Goal: Information Seeking & Learning: Learn about a topic

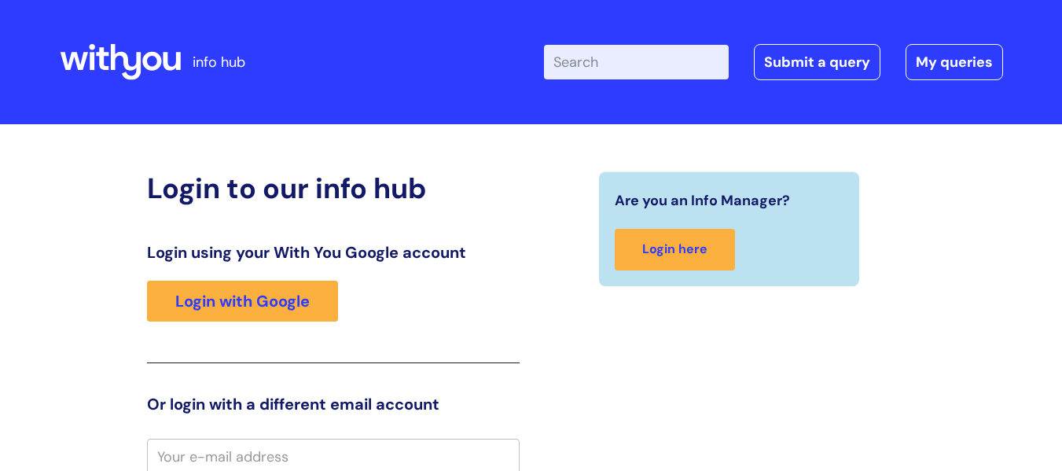
scroll to position [5, 0]
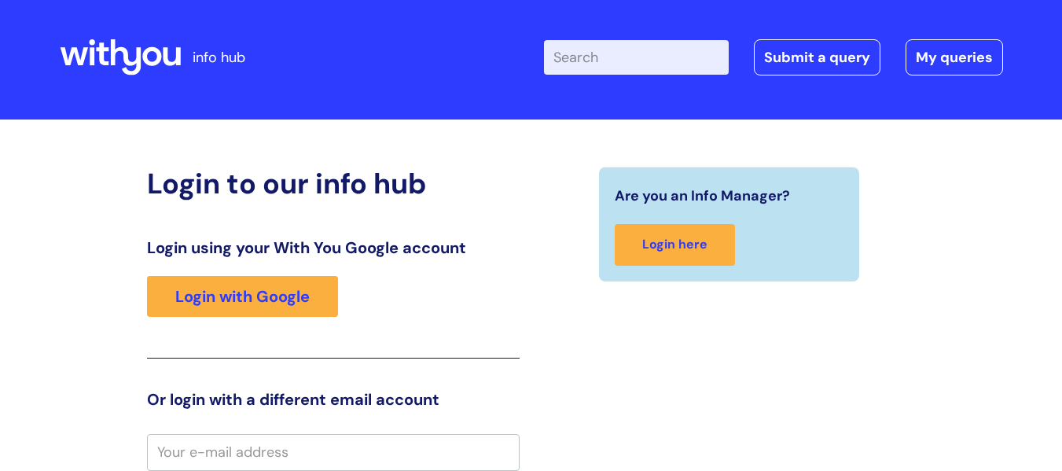
click at [282, 318] on div "Login using your With You Google account Login with Google" at bounding box center [333, 298] width 372 height 120
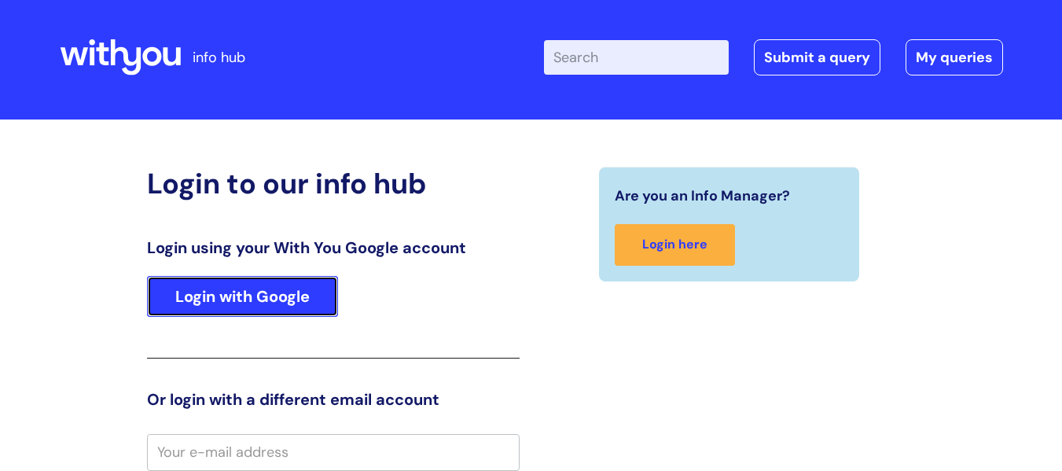
click at [289, 311] on link "Login with Google" at bounding box center [242, 296] width 191 height 41
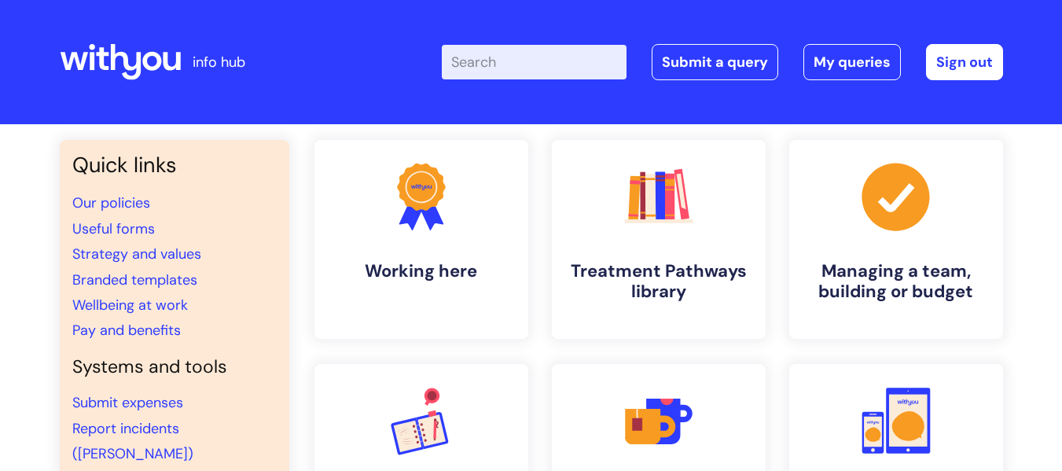
click at [514, 67] on input "Enter your search term here..." at bounding box center [534, 62] width 185 height 35
type input "parental leave"
click button "Search" at bounding box center [0, 0] width 0 height 0
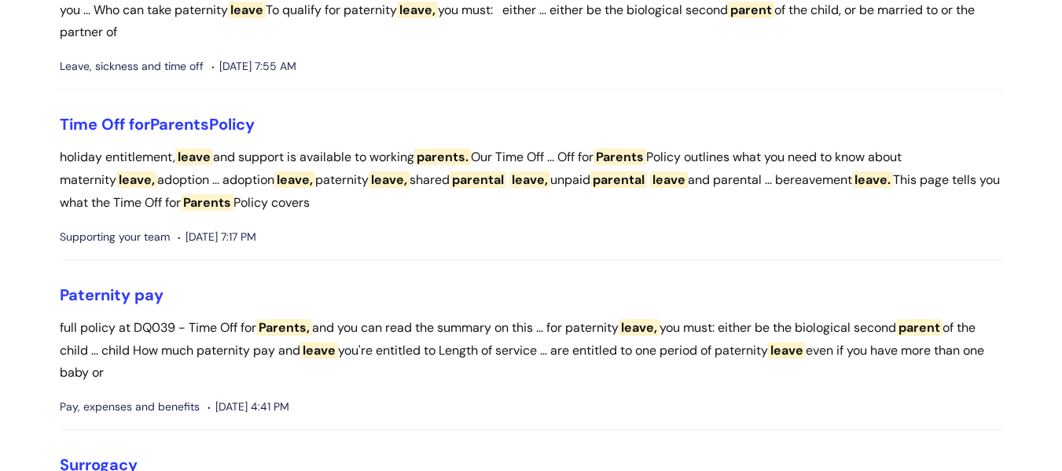
scroll to position [707, 0]
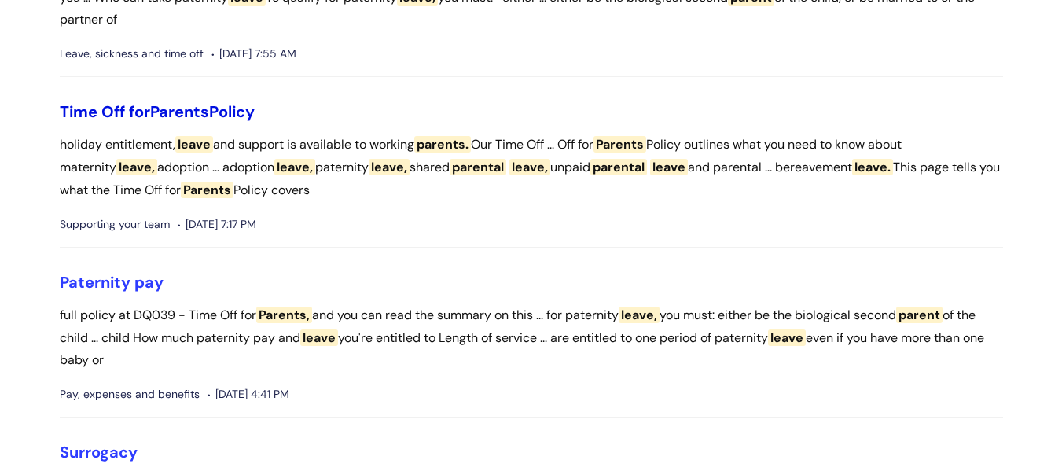
click at [223, 116] on link "Time Off for Parents Policy" at bounding box center [157, 111] width 195 height 20
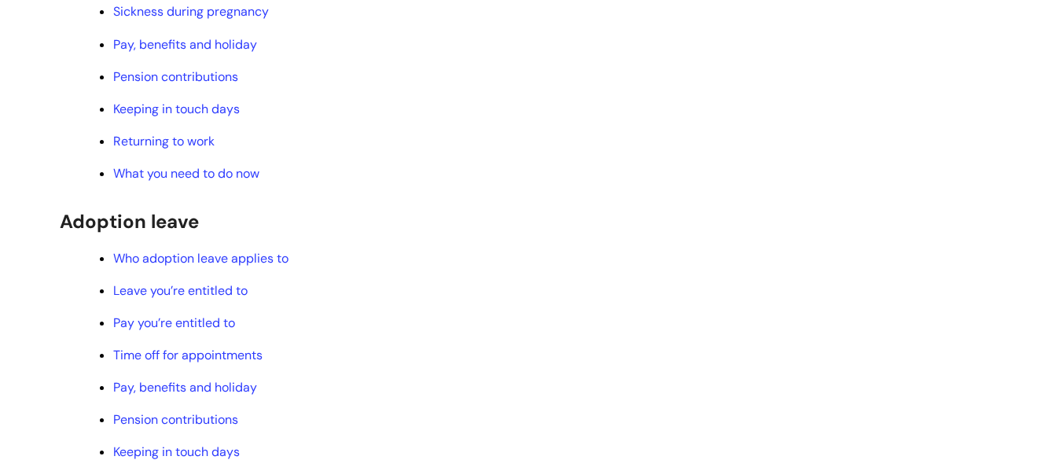
scroll to position [629, 0]
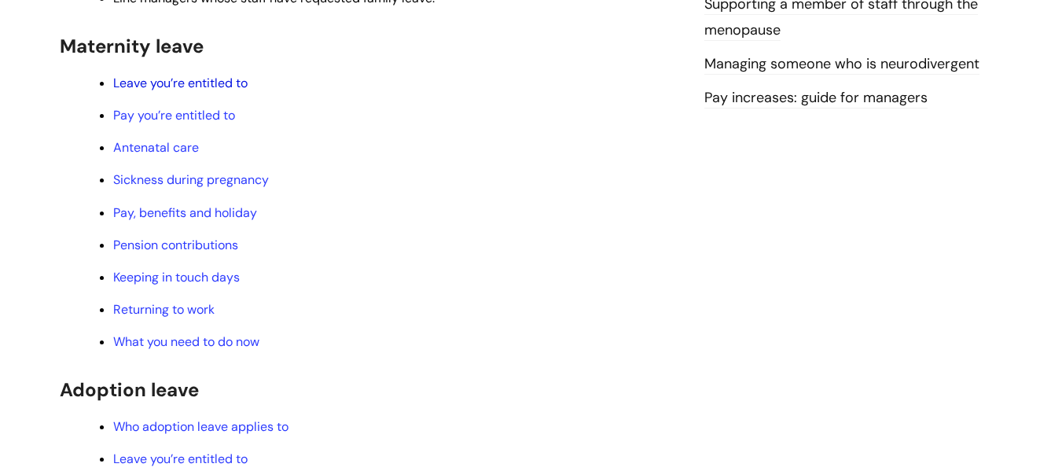
click at [189, 86] on link "Leave you’re entitled to" at bounding box center [180, 83] width 134 height 17
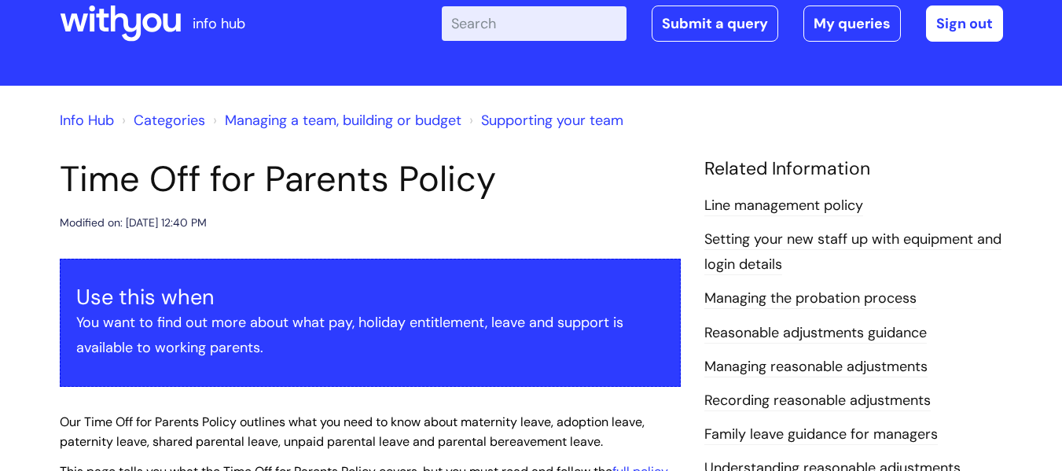
scroll to position [0, 0]
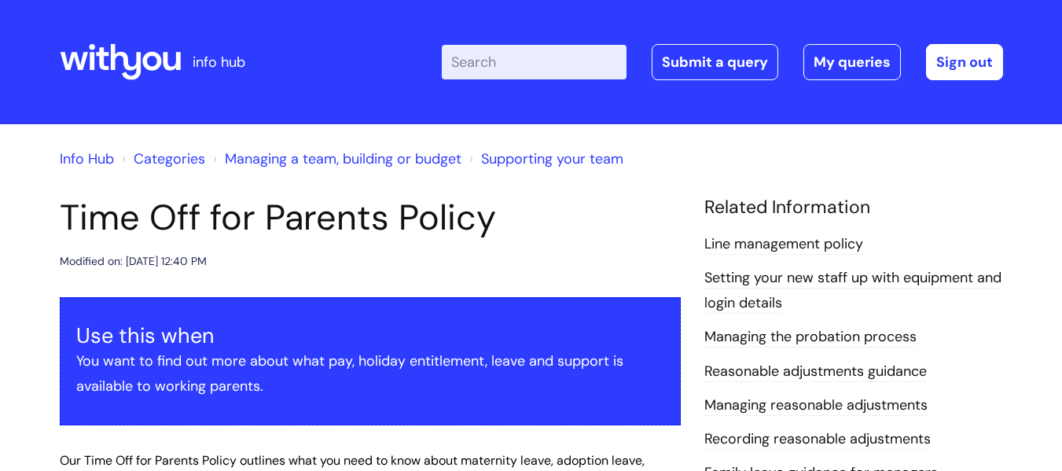
click at [555, 38] on div "Enter your search term here... Search Submit a query My queries Welcome Shazad …" at bounding box center [648, 62] width 709 height 93
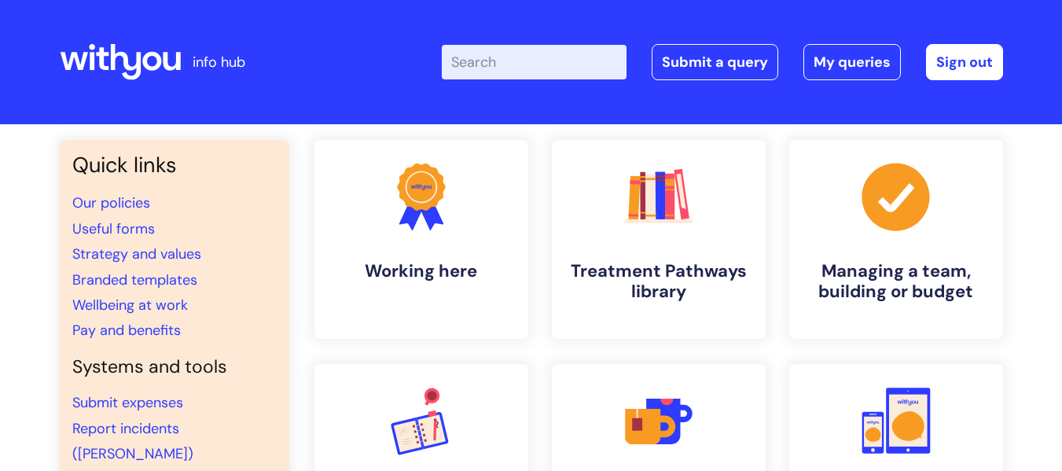
click at [523, 64] on input "Enter your search term here..." at bounding box center [534, 62] width 185 height 35
type input "parental leave"
click button "Search" at bounding box center [0, 0] width 0 height 0
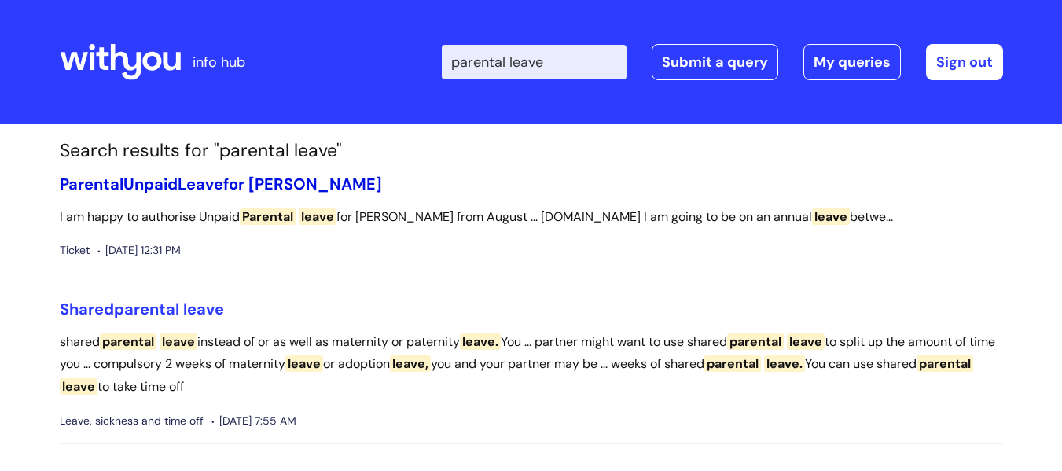
click at [216, 187] on span "Leave" at bounding box center [201, 184] width 46 height 20
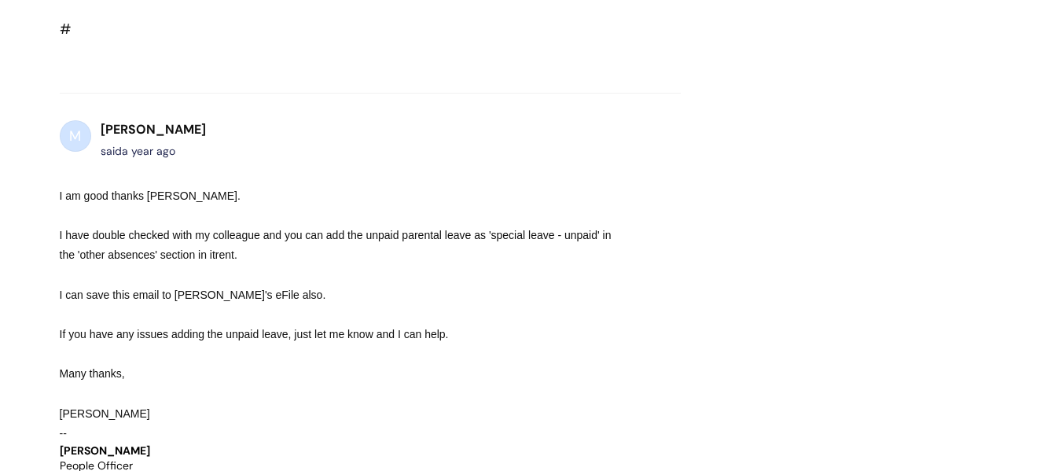
scroll to position [2924, 0]
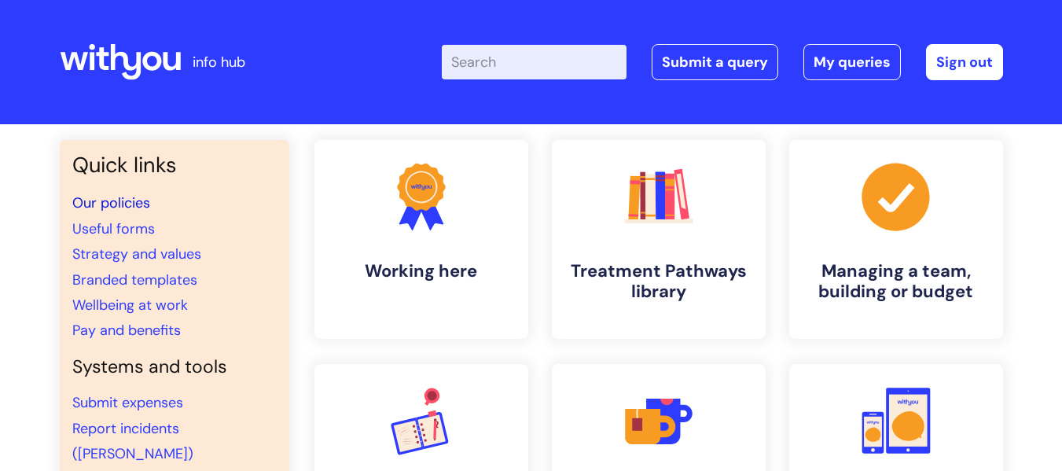
click at [107, 204] on link "Our policies" at bounding box center [111, 202] width 78 height 19
click at [157, 331] on link "Pay and benefits" at bounding box center [126, 330] width 108 height 19
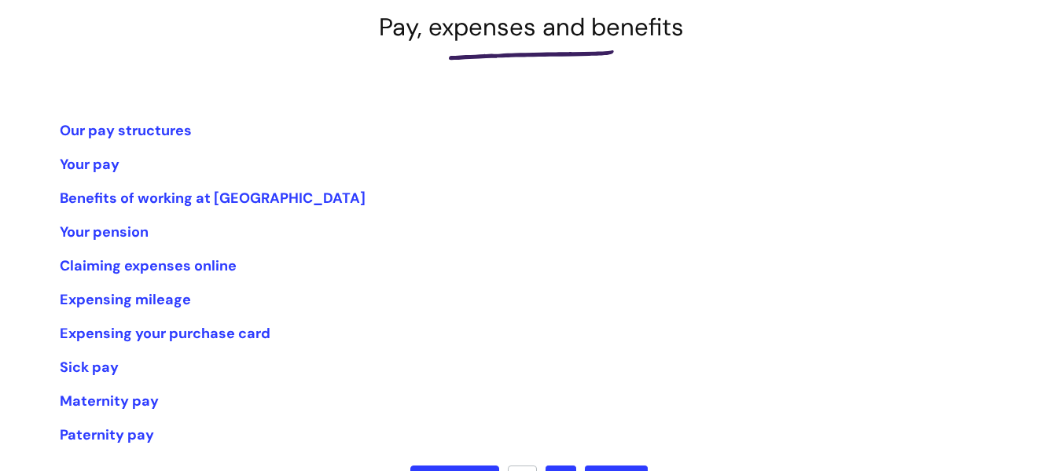
scroll to position [236, 0]
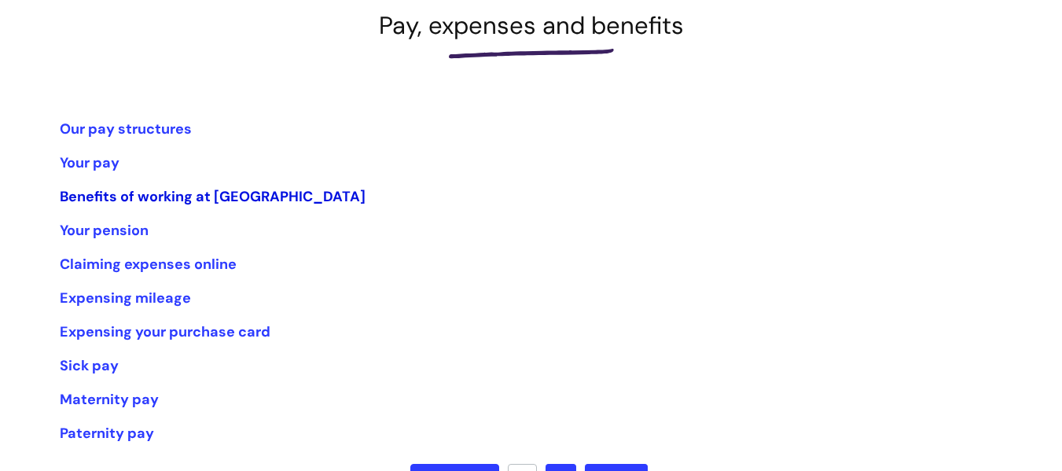
click at [233, 189] on link "Benefits of working at [GEOGRAPHIC_DATA]" at bounding box center [213, 196] width 306 height 19
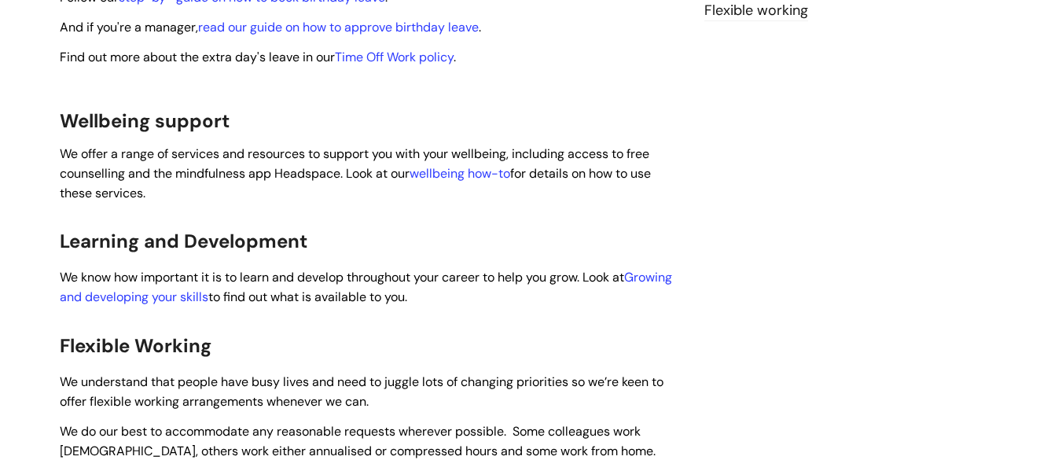
scroll to position [393, 0]
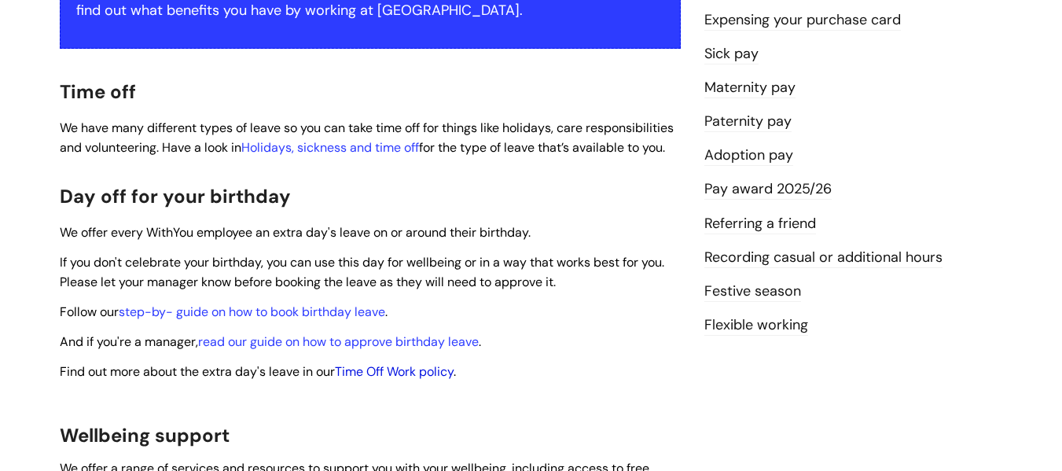
click at [438, 363] on link "Time Off Work policy" at bounding box center [394, 371] width 119 height 17
